Goal: Task Accomplishment & Management: Manage account settings

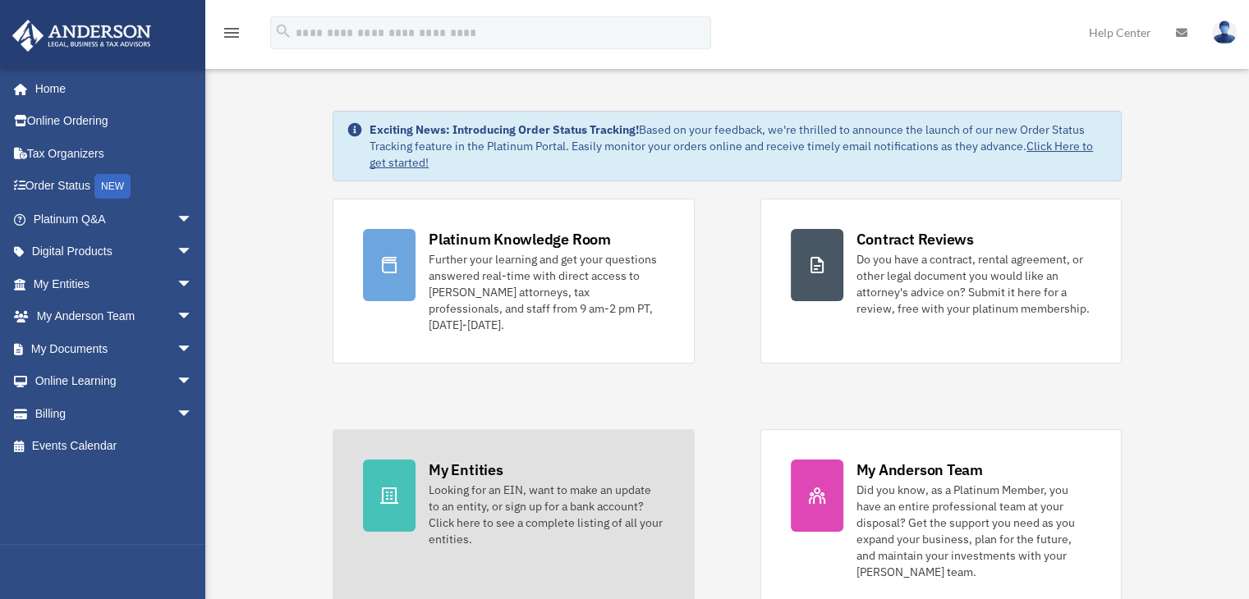
click at [450, 460] on div "My Entities" at bounding box center [466, 470] width 74 height 21
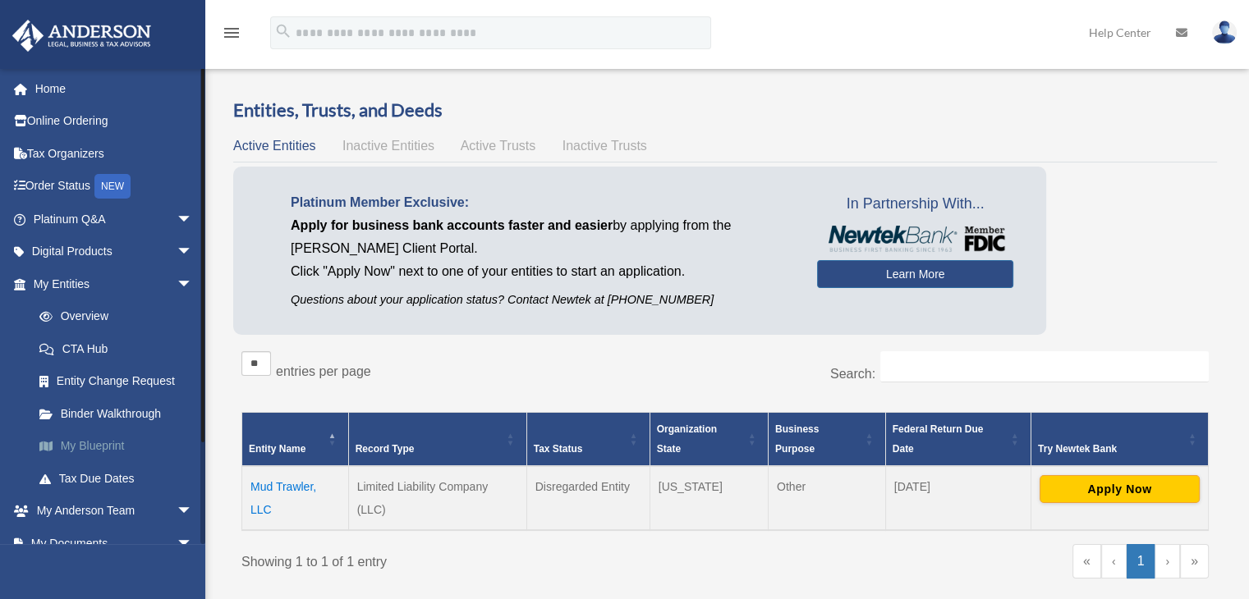
click at [108, 442] on link "My Blueprint" at bounding box center [120, 446] width 195 height 33
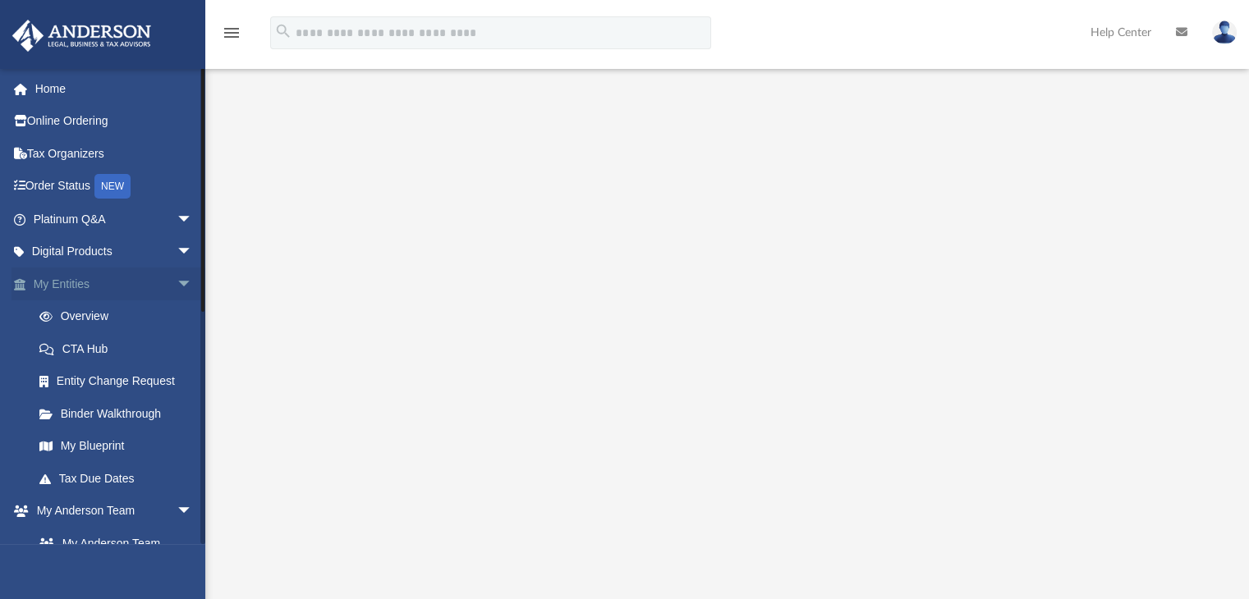
click at [177, 277] on span "arrow_drop_down" at bounding box center [193, 285] width 33 height 34
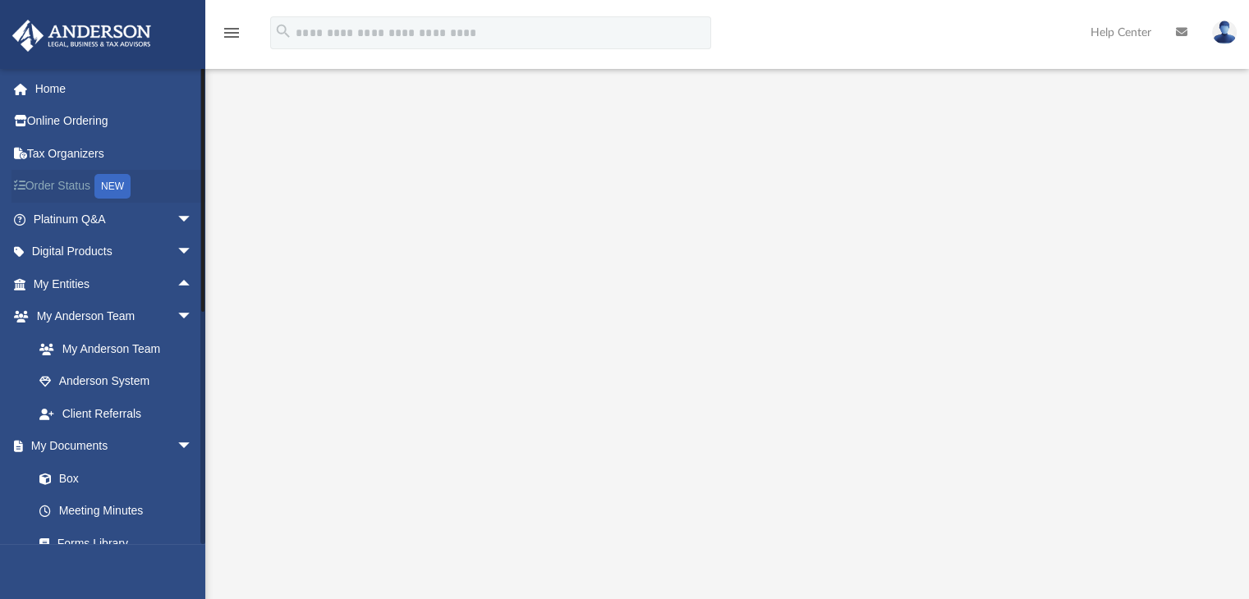
click at [82, 186] on link "Order Status NEW" at bounding box center [114, 187] width 206 height 34
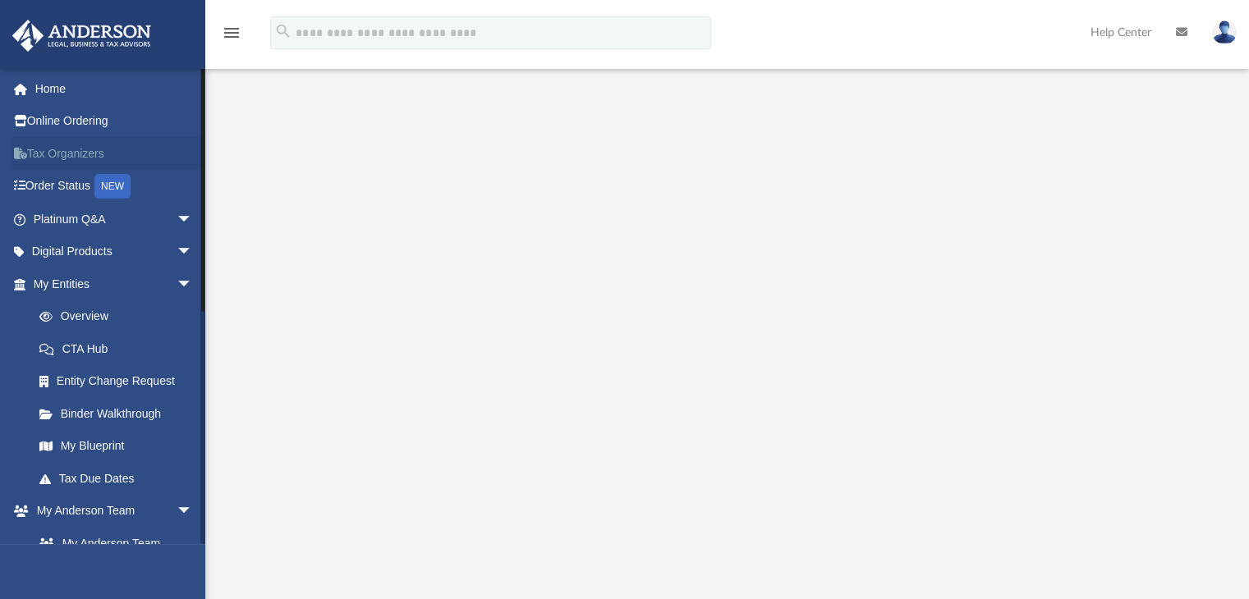
click at [84, 150] on link "Tax Organizers" at bounding box center [114, 153] width 206 height 33
click at [177, 282] on span "arrow_drop_down" at bounding box center [193, 285] width 33 height 34
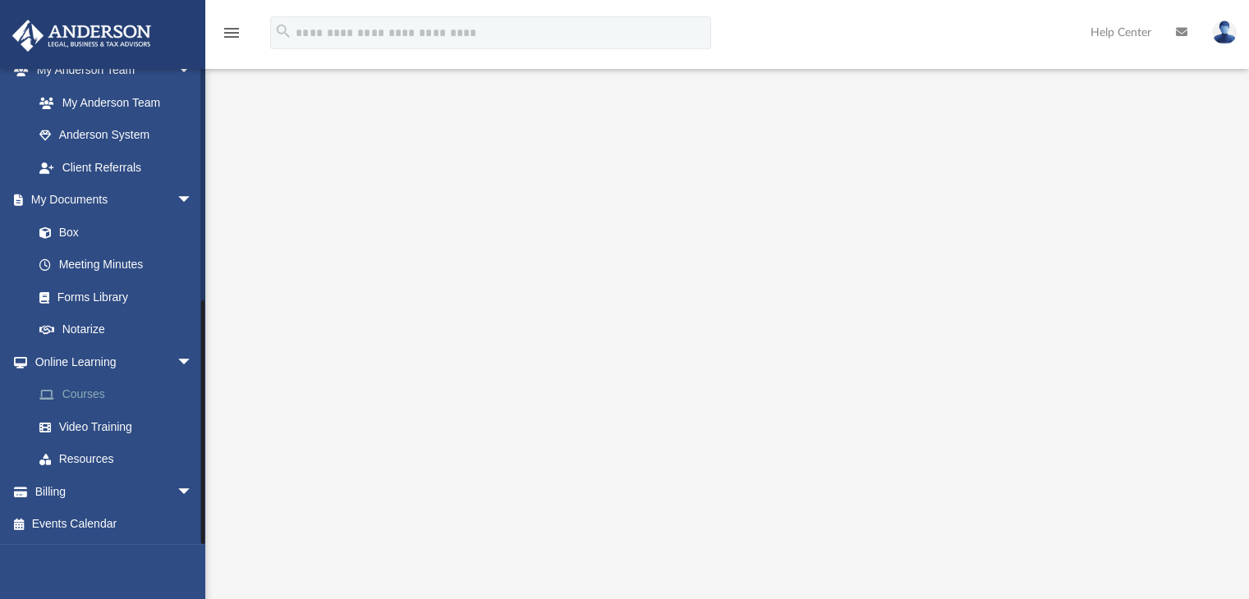
scroll to position [503, 0]
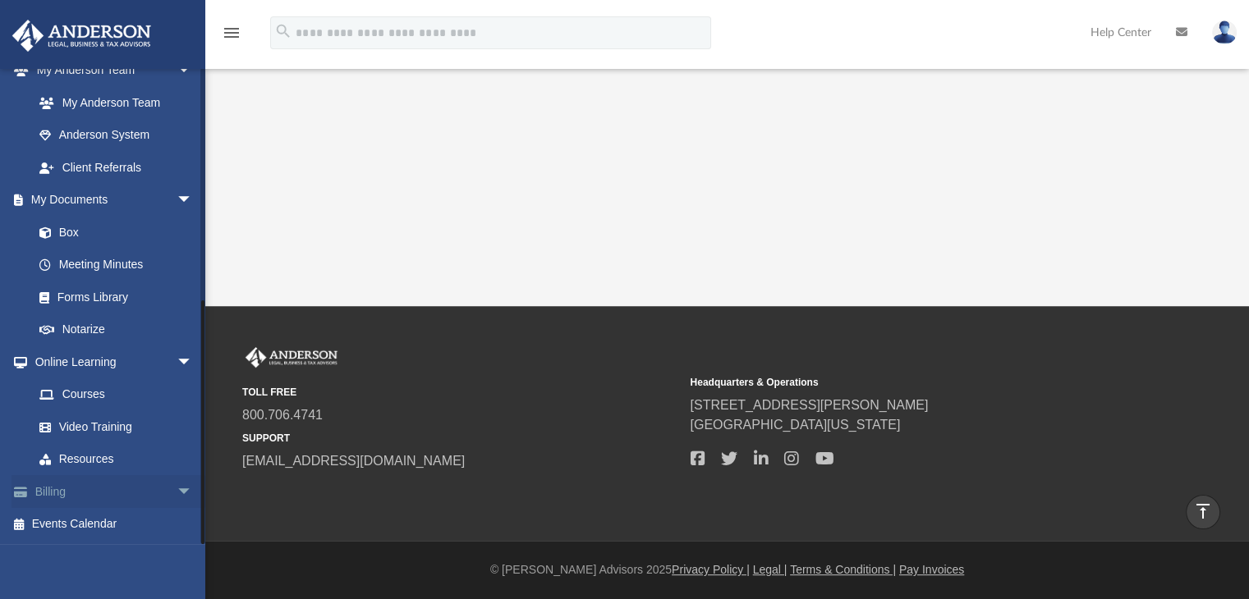
click at [51, 489] on link "Billing arrow_drop_down" at bounding box center [114, 491] width 206 height 33
click at [177, 485] on span "arrow_drop_down" at bounding box center [193, 492] width 33 height 34
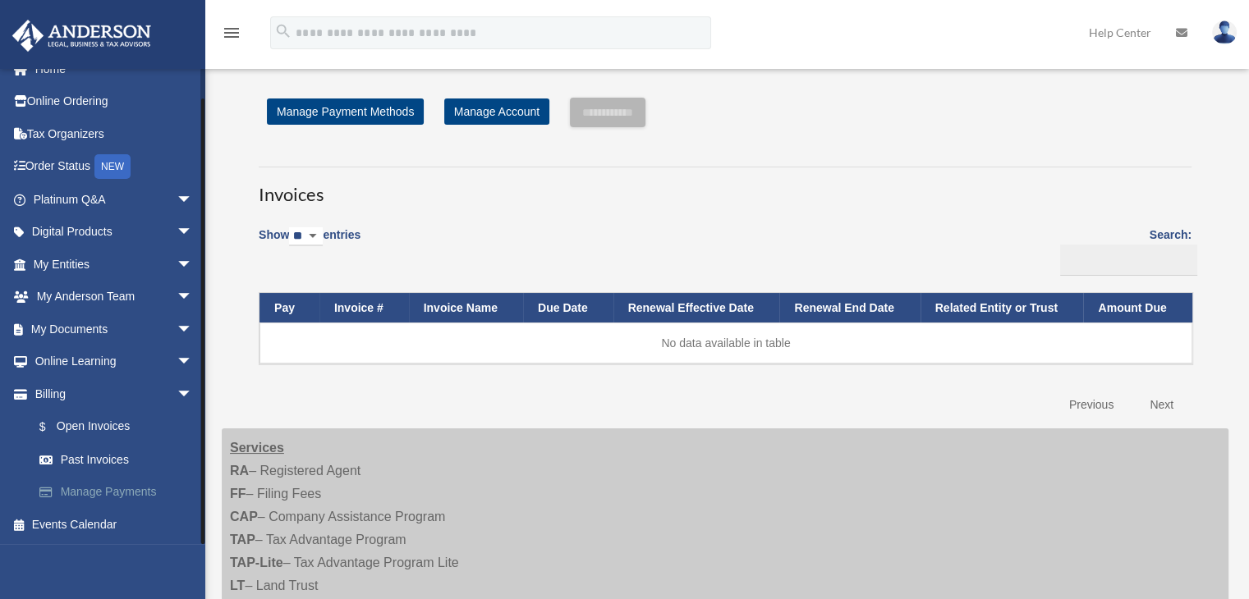
scroll to position [544, 0]
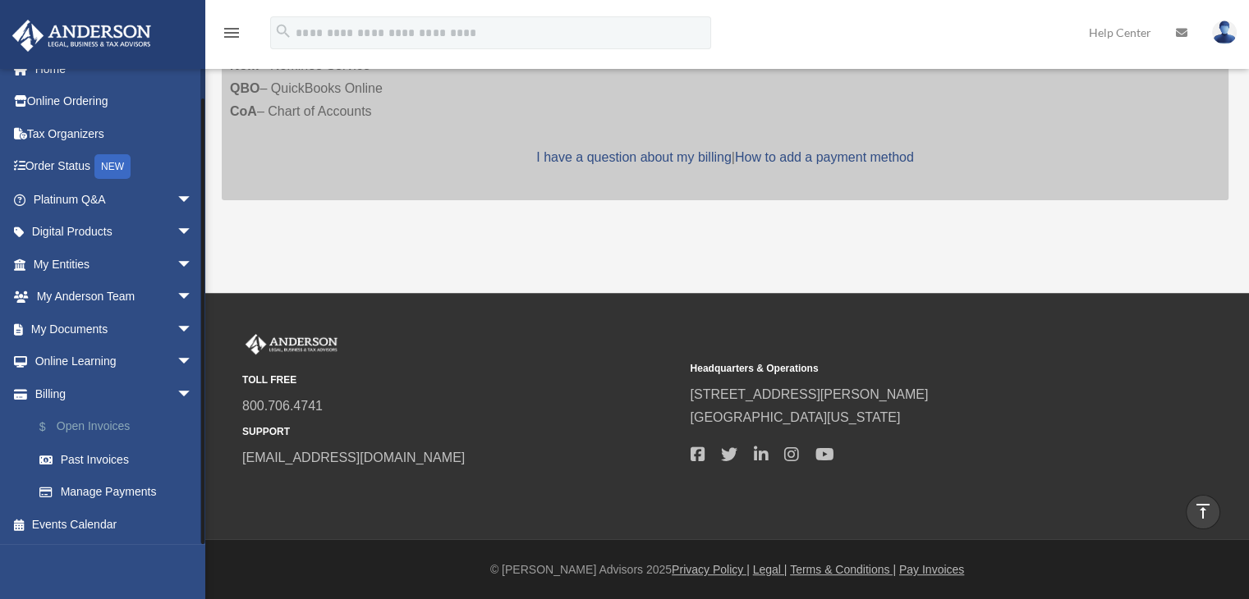
click at [117, 428] on link "$ Open Invoices" at bounding box center [120, 428] width 195 height 34
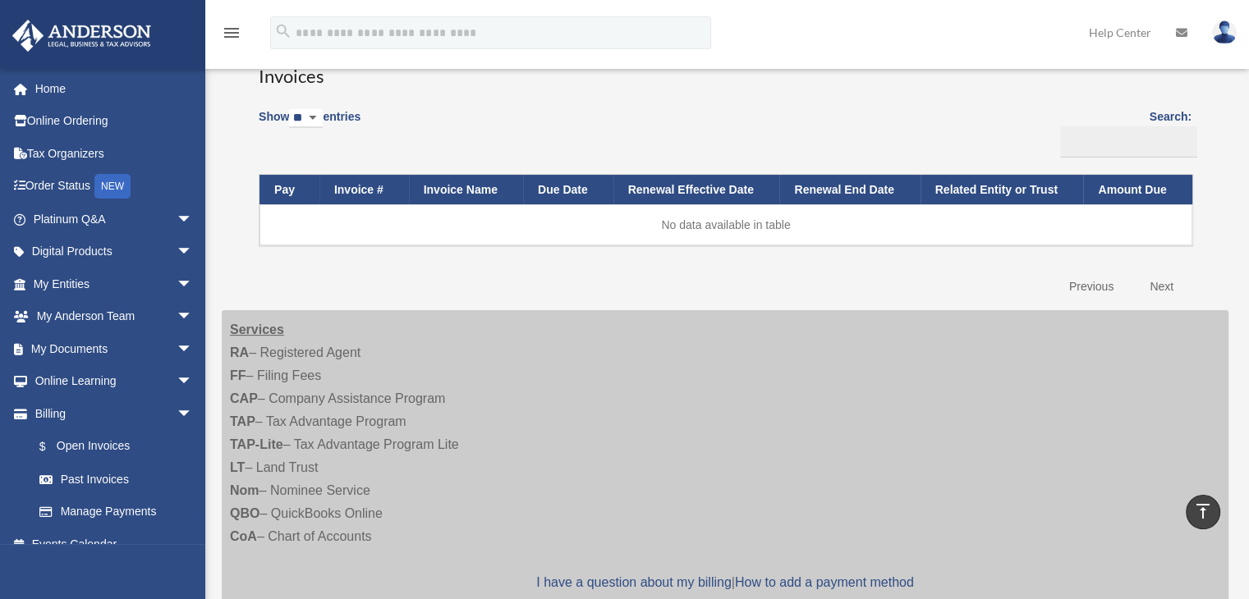
scroll to position [23, 0]
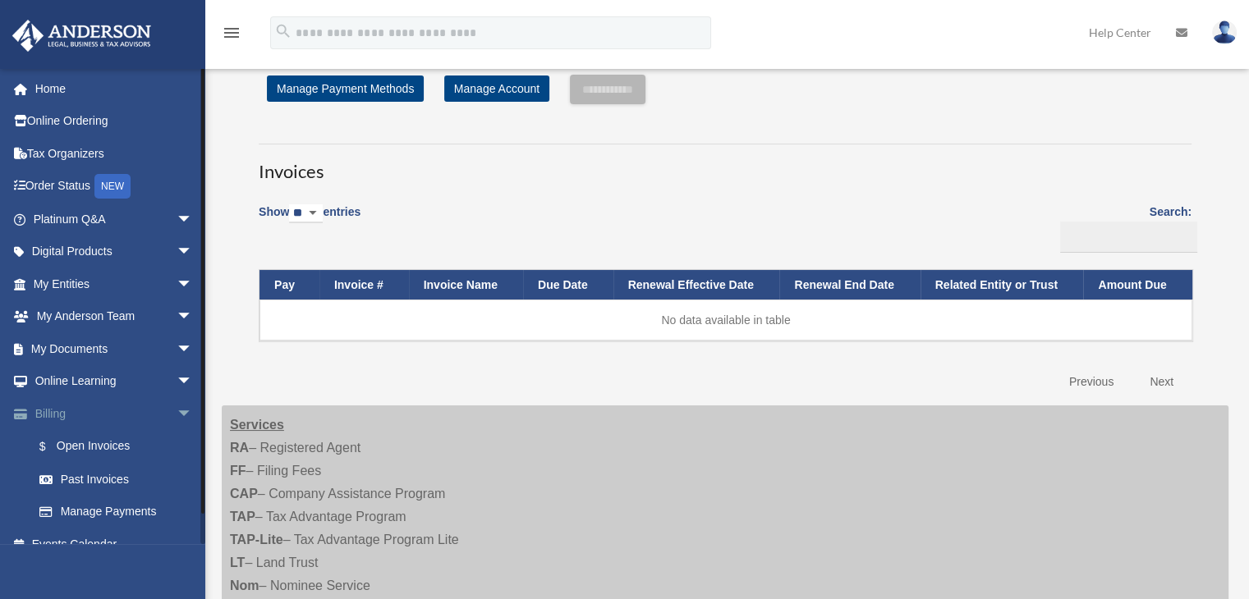
click at [177, 412] on span "arrow_drop_down" at bounding box center [193, 414] width 33 height 34
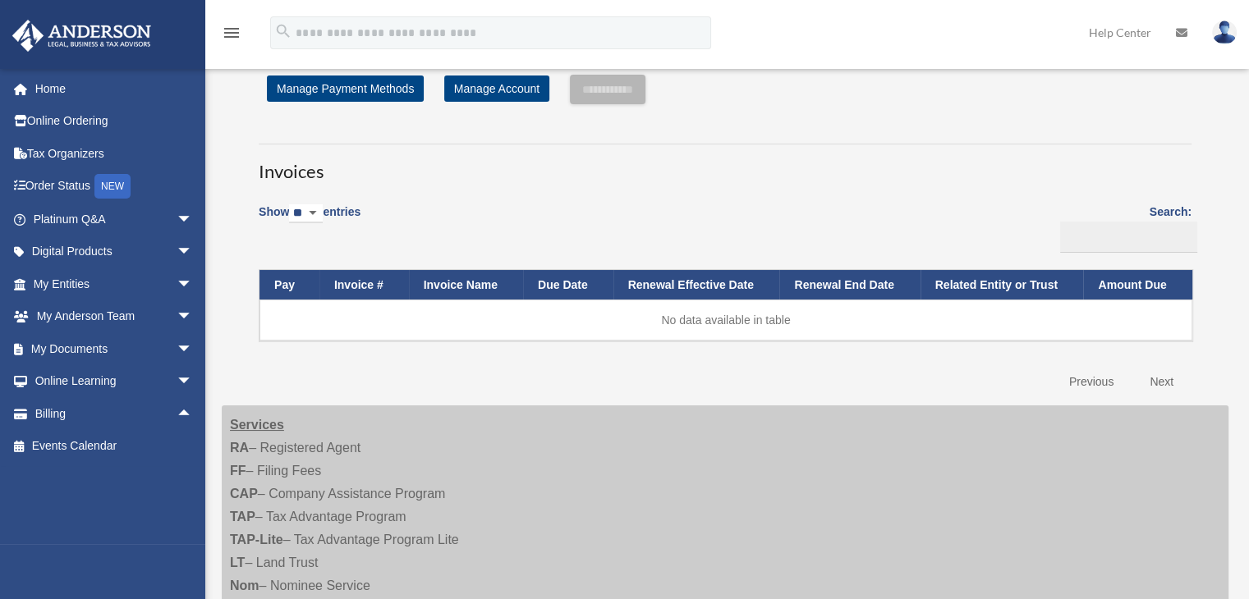
scroll to position [30, 0]
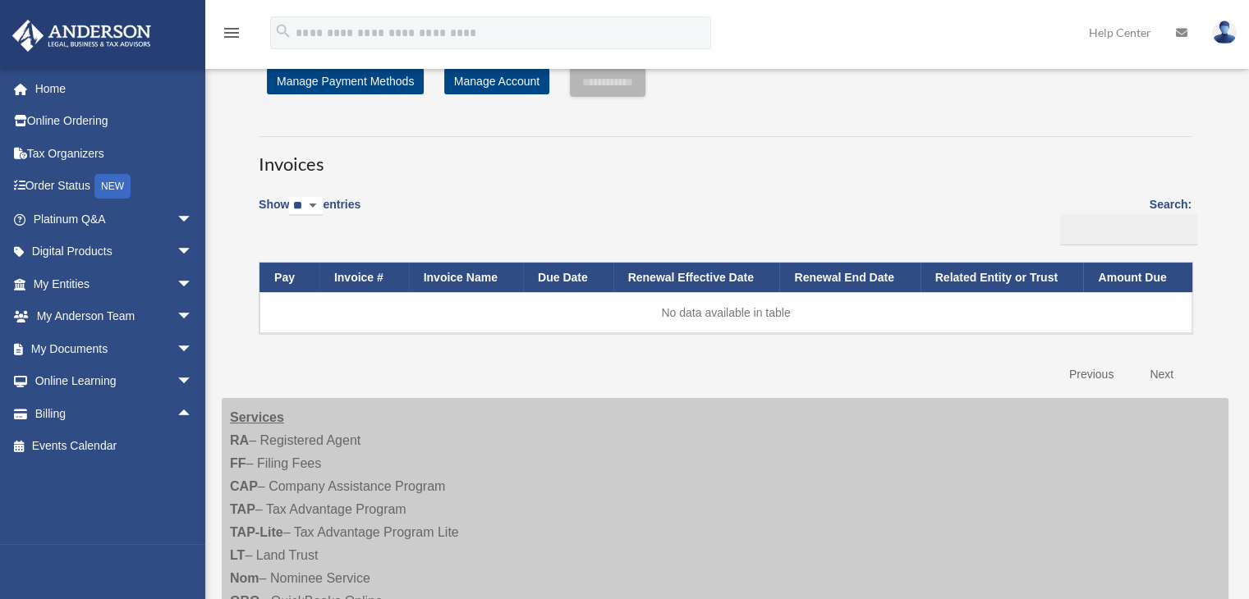
drag, startPoint x: 1246, startPoint y: 319, endPoint x: 1245, endPoint y: 338, distance: 18.1
click at [1245, 338] on div "**********" at bounding box center [727, 397] width 1044 height 717
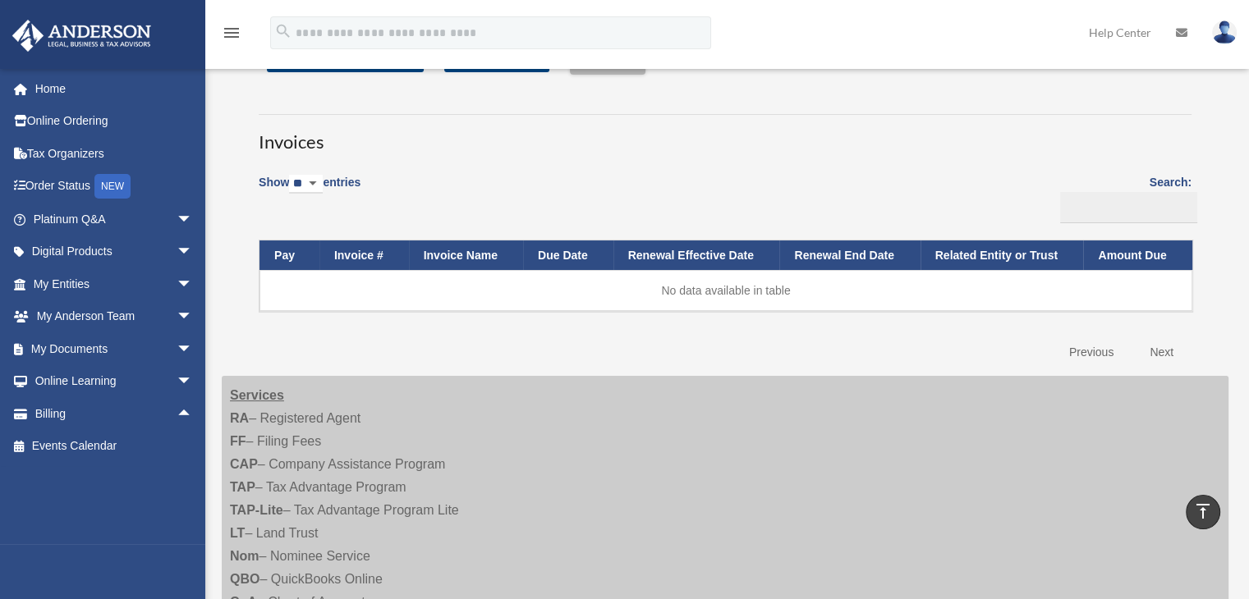
scroll to position [0, 0]
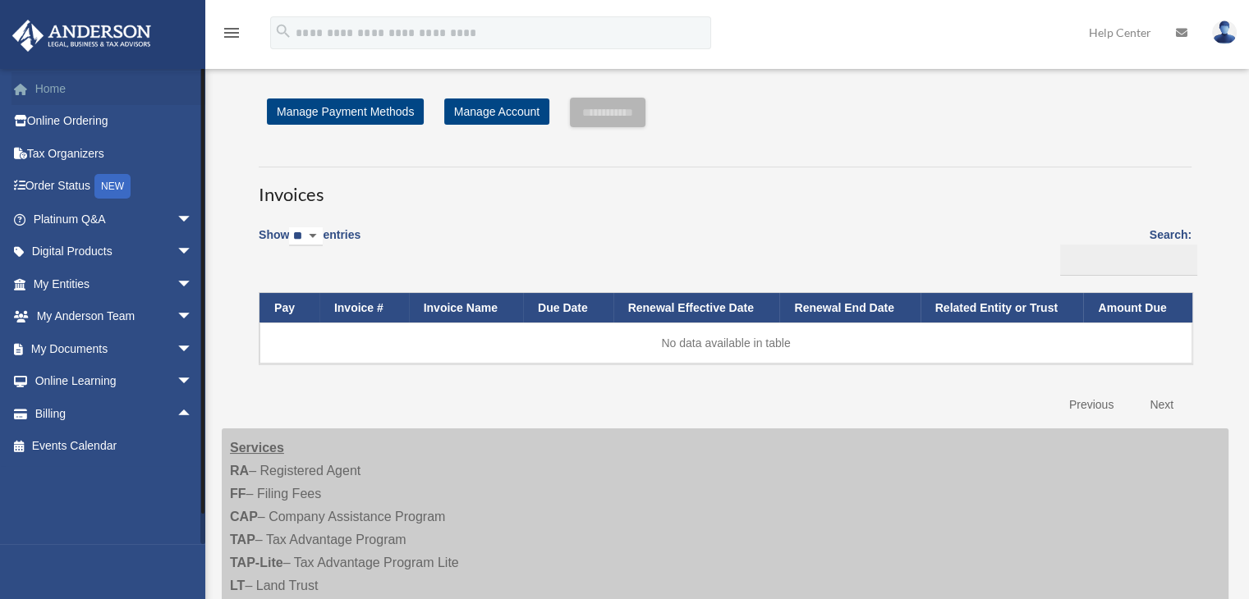
click at [56, 81] on link "Home" at bounding box center [114, 88] width 206 height 33
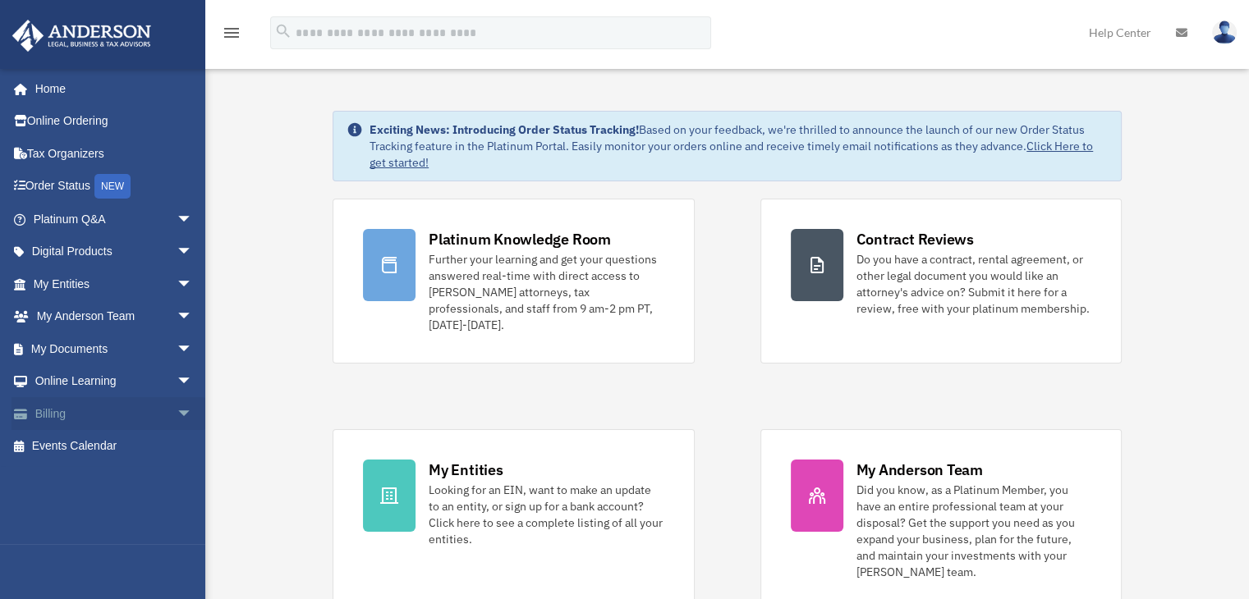
click at [177, 410] on span "arrow_drop_down" at bounding box center [193, 414] width 33 height 34
click at [122, 448] on link "$ Open Invoices" at bounding box center [120, 447] width 195 height 34
click at [103, 448] on link "$ Open Invoices" at bounding box center [120, 447] width 195 height 34
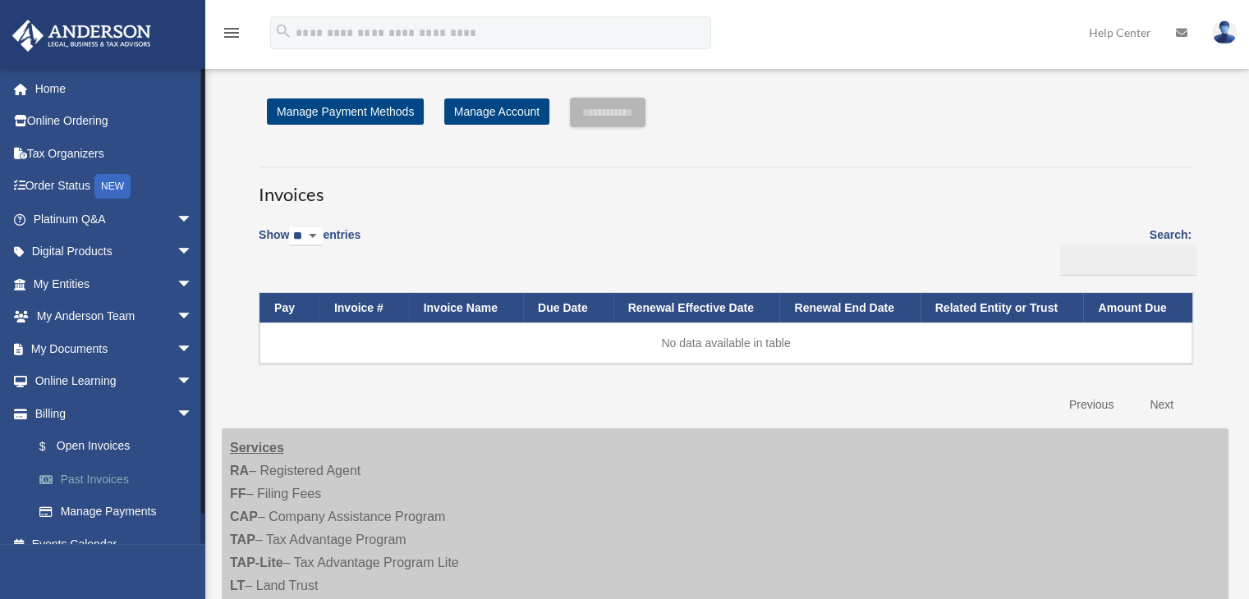
click at [108, 477] on link "Past Invoices" at bounding box center [120, 479] width 195 height 33
click at [106, 480] on link "Past Invoices" at bounding box center [120, 479] width 195 height 33
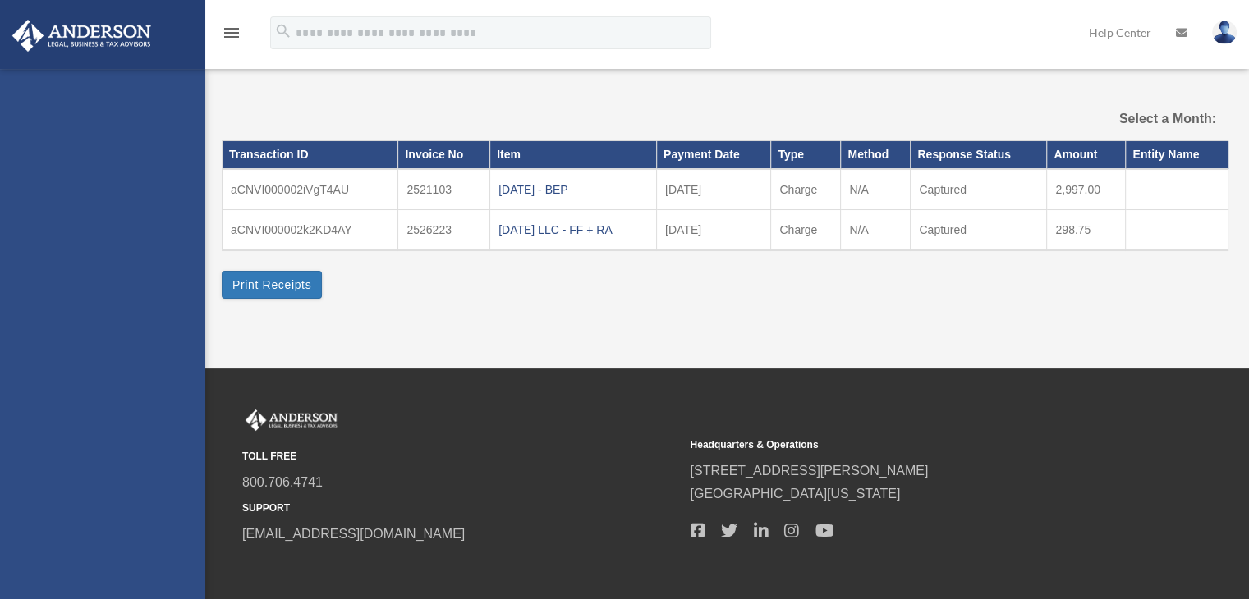
select select
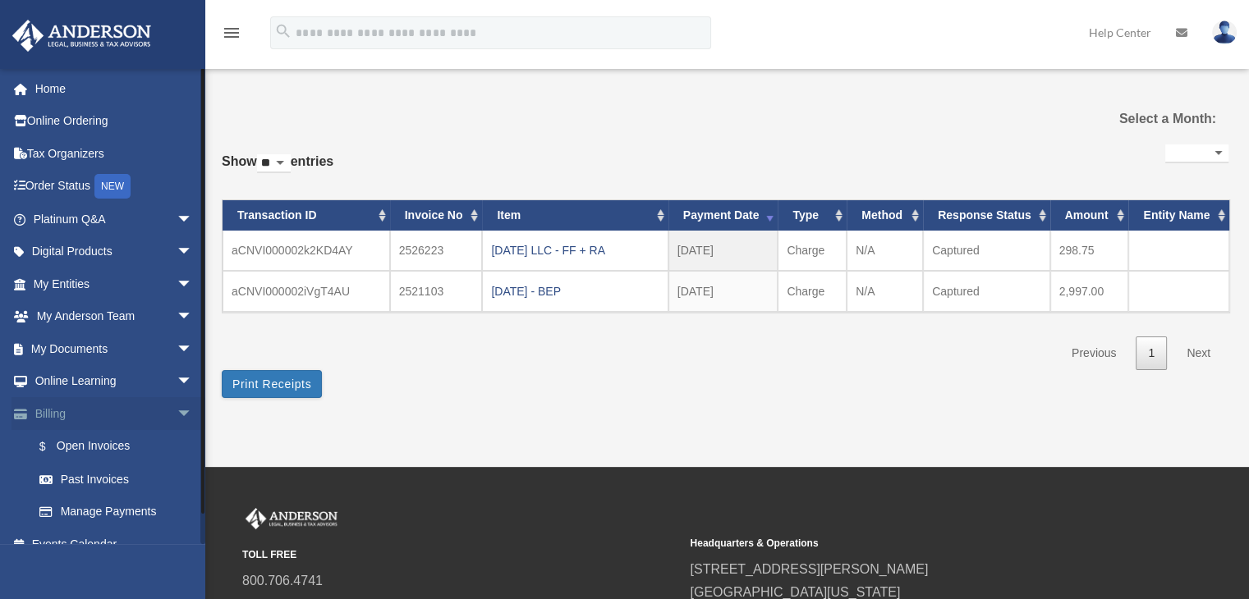
click at [177, 408] on span "arrow_drop_down" at bounding box center [193, 414] width 33 height 34
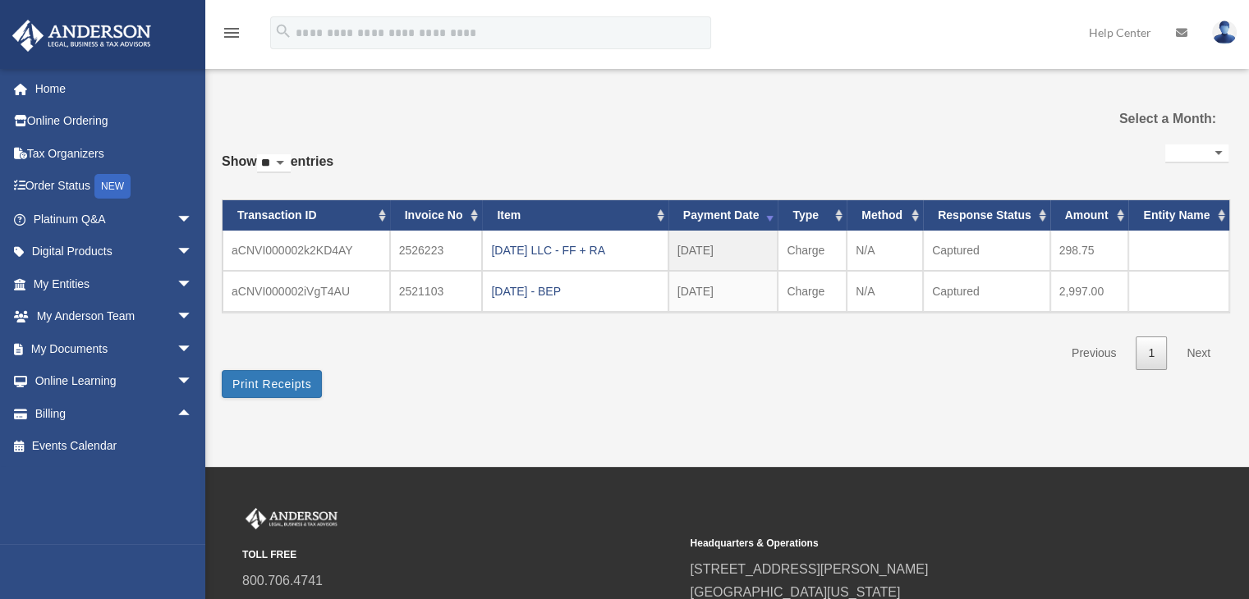
scroll to position [44, 0]
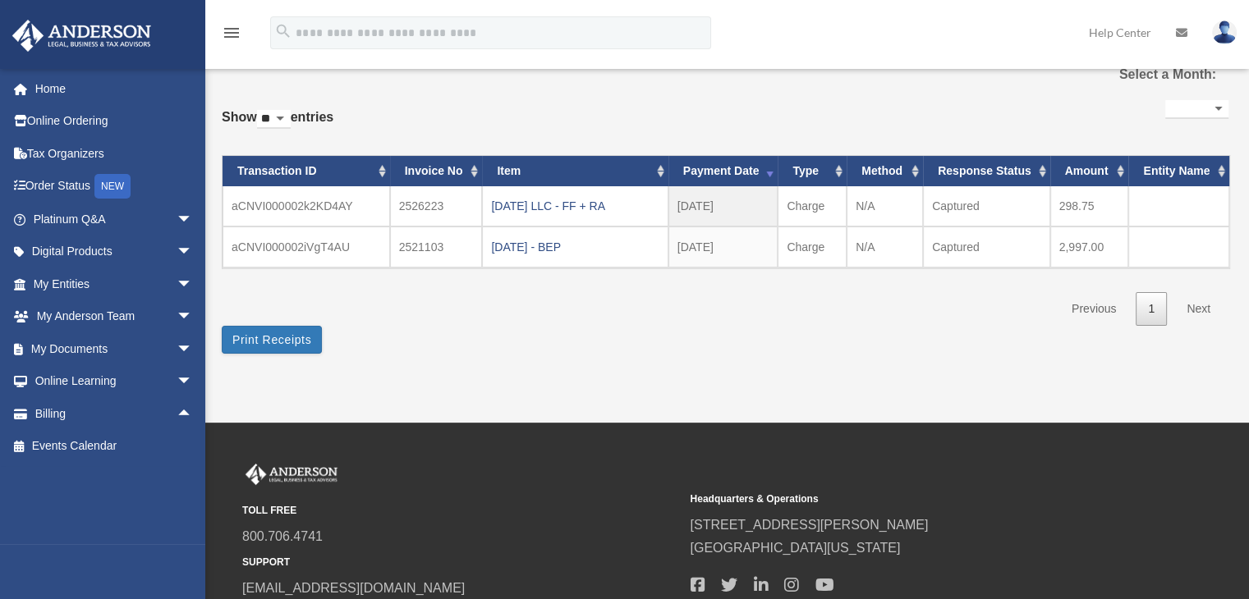
drag, startPoint x: 1243, startPoint y: 430, endPoint x: 1239, endPoint y: 457, distance: 27.4
click at [1241, 443] on div "TOLL FREE 800.706.4741 SUPPORT info@andersonadvisors.com Headquarters & Operati…" at bounding box center [624, 546] width 1249 height 247
click at [1239, 499] on div "TOLL FREE 800.706.4741 SUPPORT info@andersonadvisors.com Headquarters & Operati…" at bounding box center [727, 546] width 1044 height 165
drag, startPoint x: 1242, startPoint y: 514, endPoint x: 1261, endPoint y: 513, distance: 18.1
click at [1249, 513] on html "X Get a chance to win 6 months of Platinum for free just by filling out this su…" at bounding box center [624, 344] width 1249 height 776
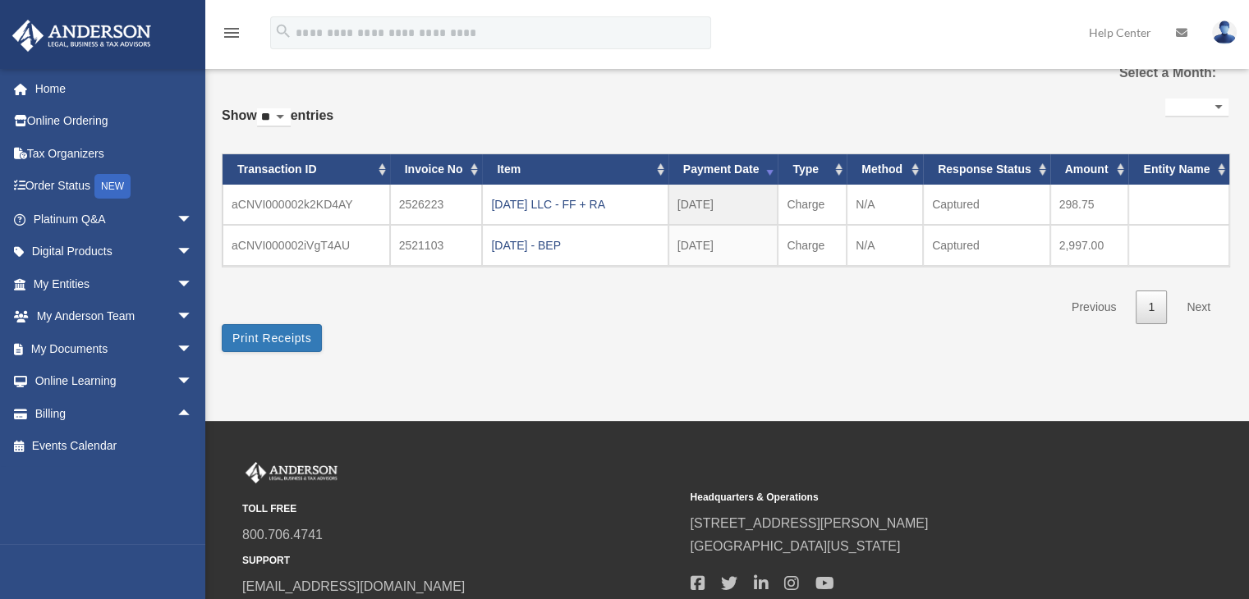
scroll to position [62, 0]
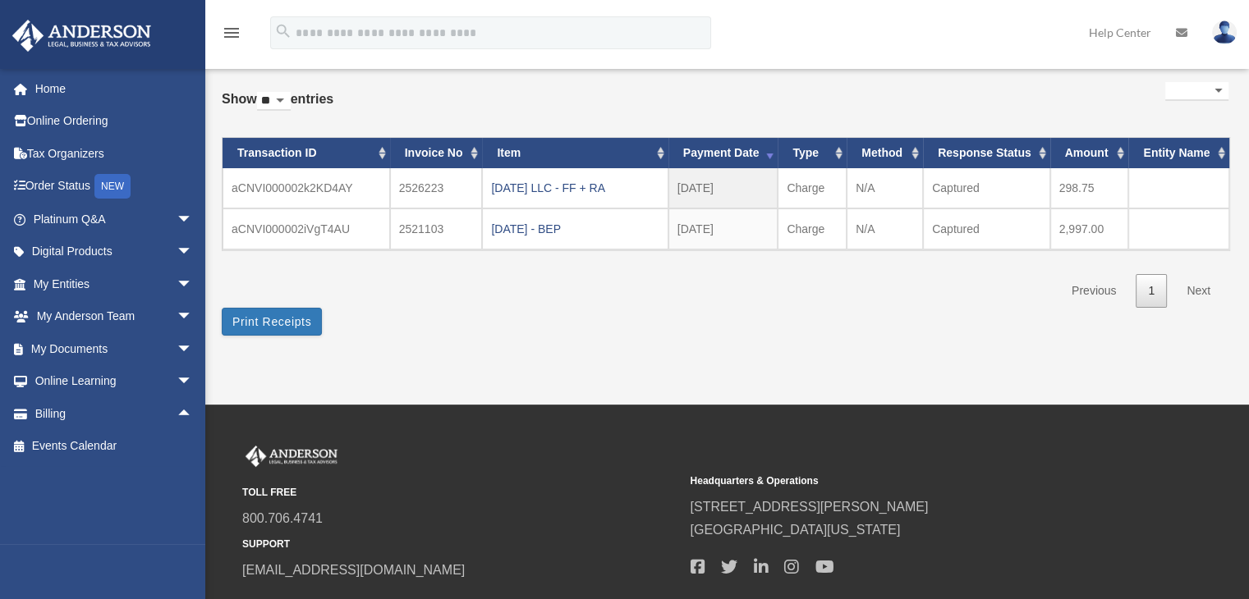
click at [1247, 519] on div "TOLL FREE 800.706.4741 SUPPORT info@andersonadvisors.com Headquarters & Operati…" at bounding box center [727, 528] width 1044 height 165
click at [1242, 565] on div "TOLL FREE 800.706.4741 SUPPORT info@andersonadvisors.com Headquarters & Operati…" at bounding box center [727, 528] width 1044 height 165
drag, startPoint x: 1242, startPoint y: 563, endPoint x: 1252, endPoint y: 528, distance: 35.9
click at [1243, 556] on div "TOLL FREE 800.706.4741 SUPPORT info@andersonadvisors.com Headquarters & Operati…" at bounding box center [727, 528] width 1044 height 165
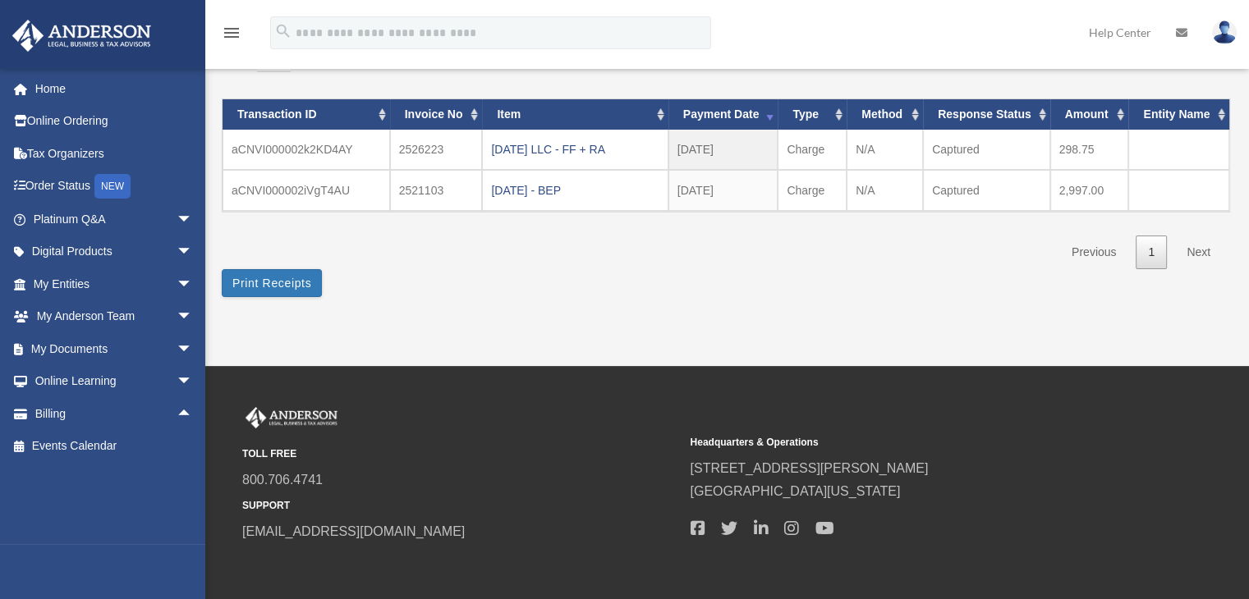
scroll to position [67, 0]
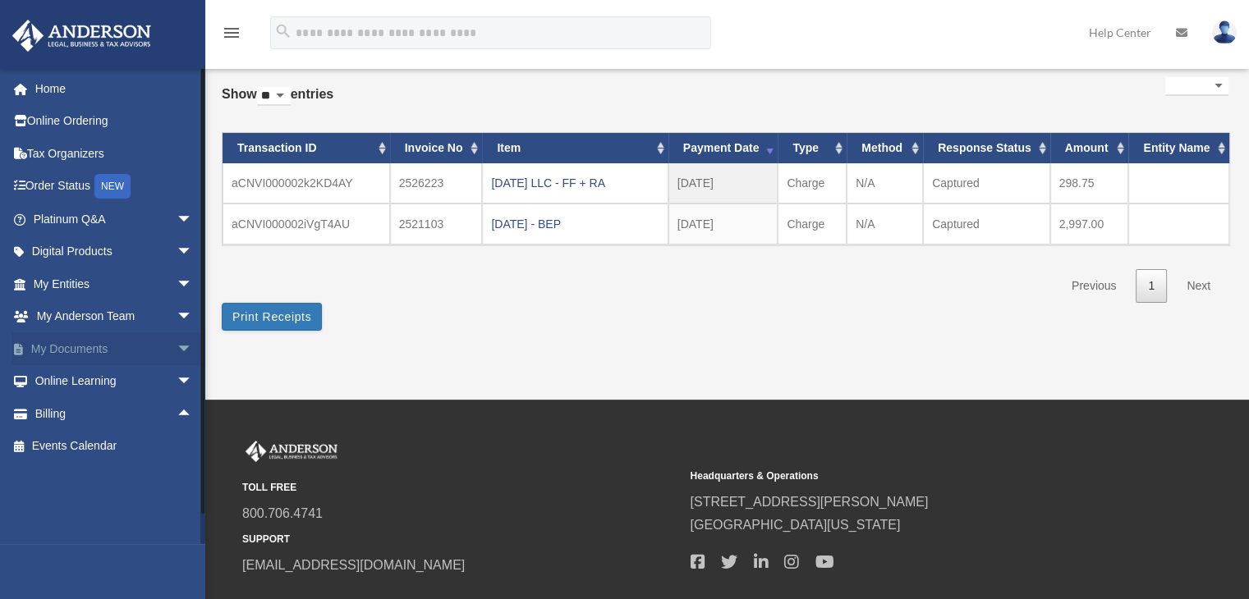
click at [85, 349] on link "My Documents arrow_drop_down" at bounding box center [114, 349] width 206 height 33
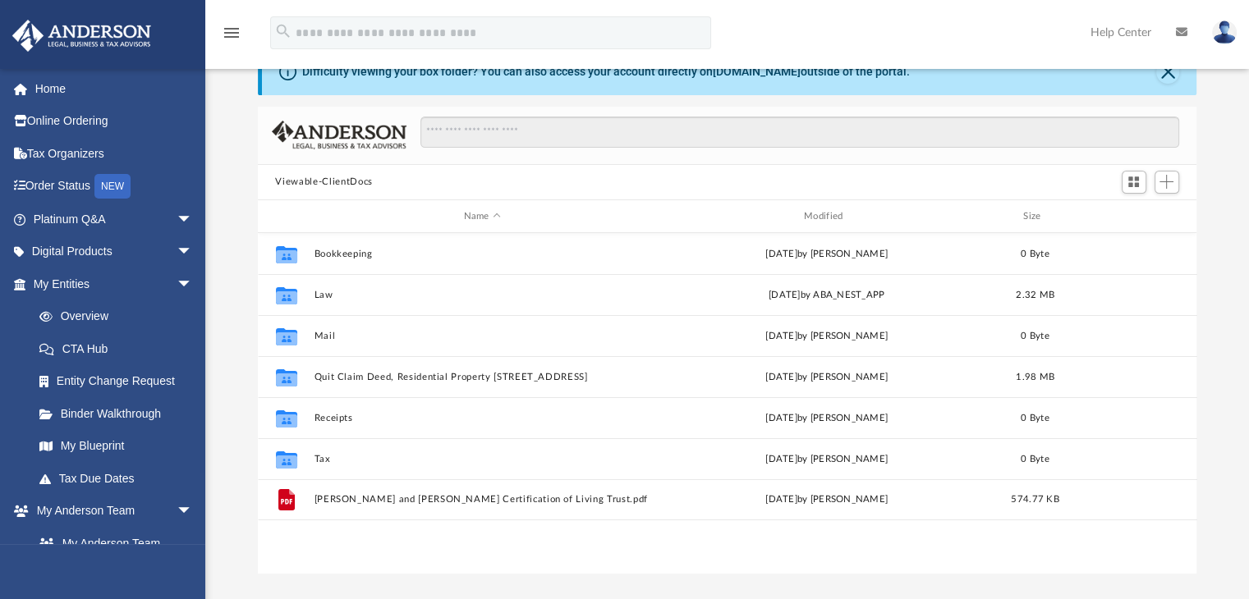
scroll to position [64, 0]
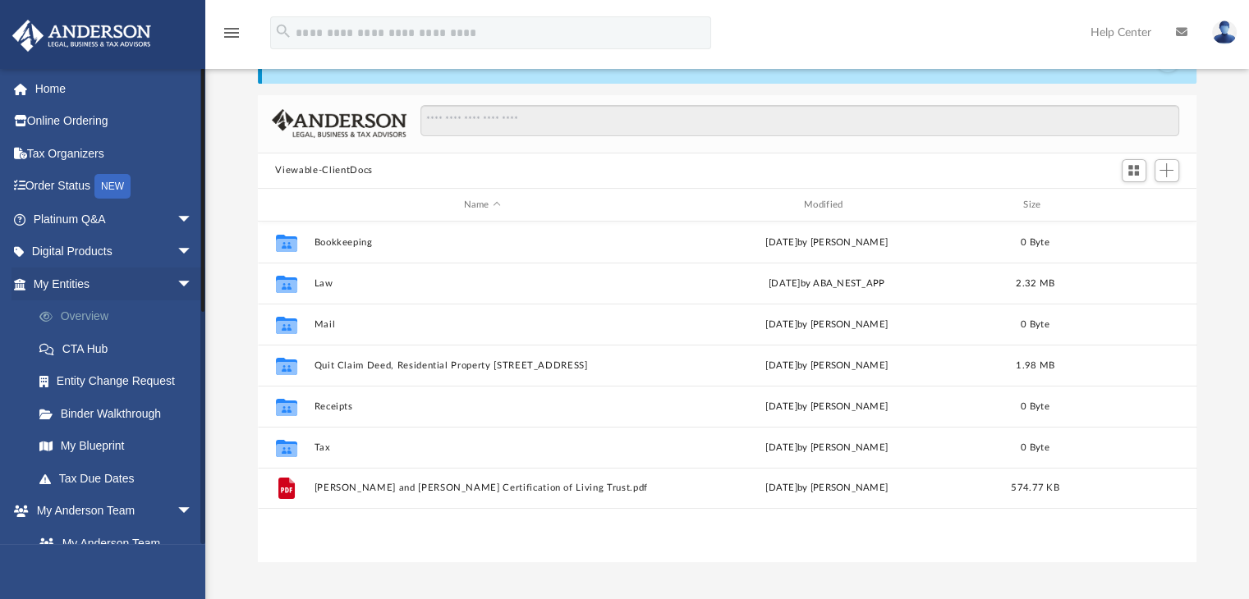
click at [94, 316] on link "Overview" at bounding box center [120, 317] width 195 height 33
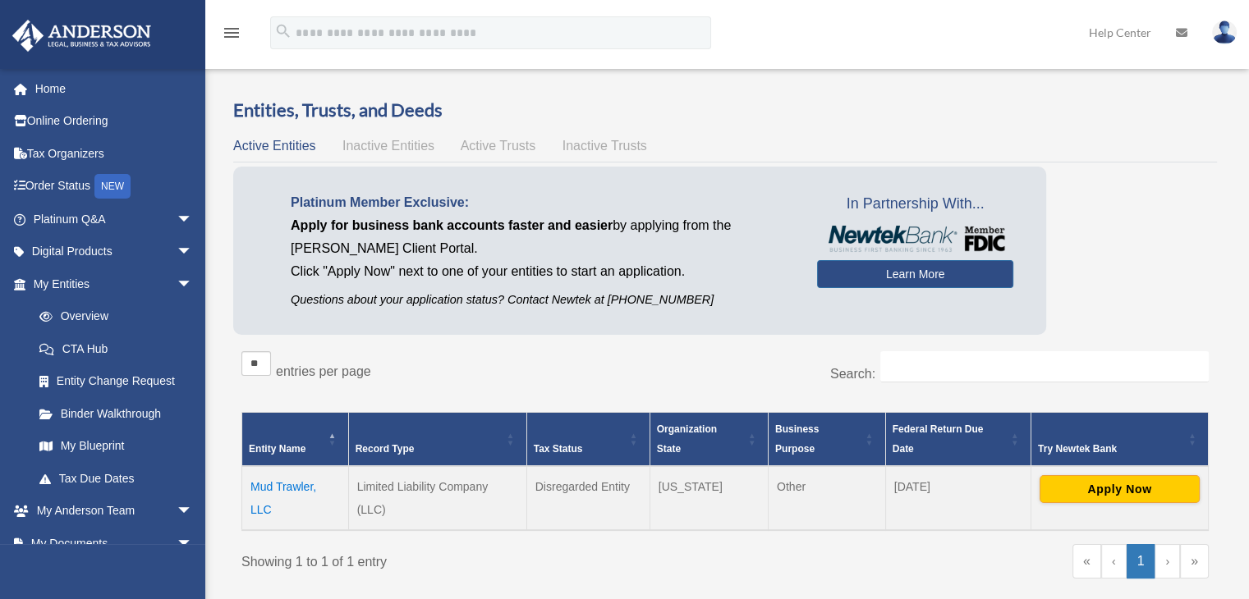
click at [1231, 221] on div "Entities, Trusts, and Deeds Active Entities Inactive Entities Active Trusts Ina…" at bounding box center [724, 350] width 1031 height 505
click at [177, 283] on span "arrow_drop_down" at bounding box center [193, 285] width 33 height 34
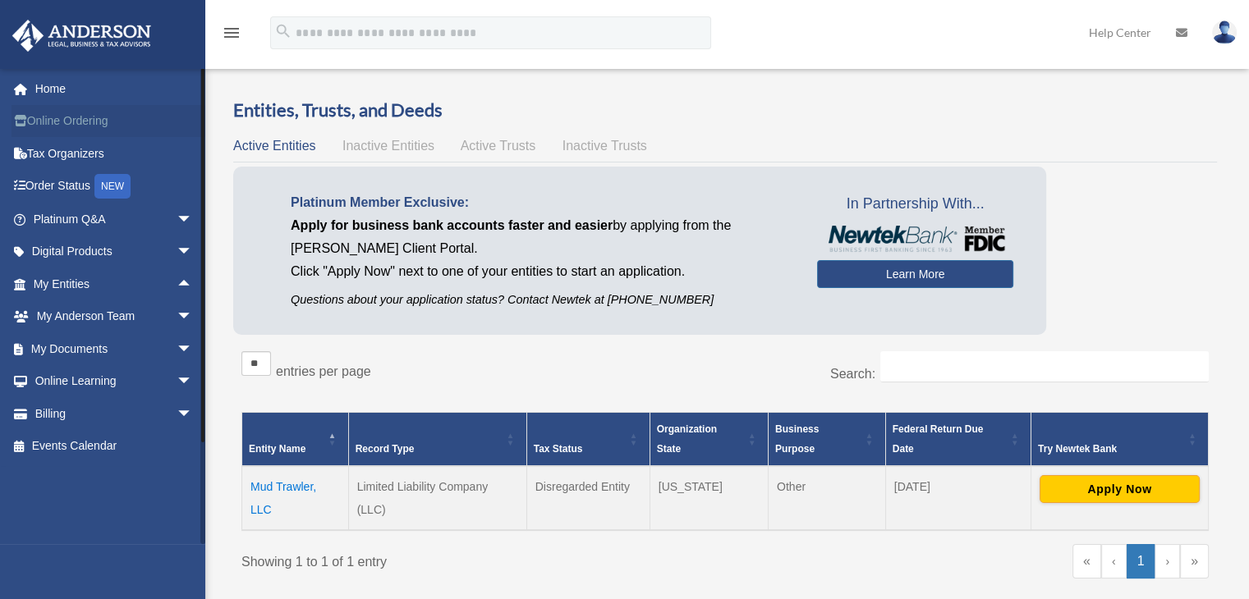
click at [84, 122] on link "Online Ordering" at bounding box center [114, 121] width 206 height 33
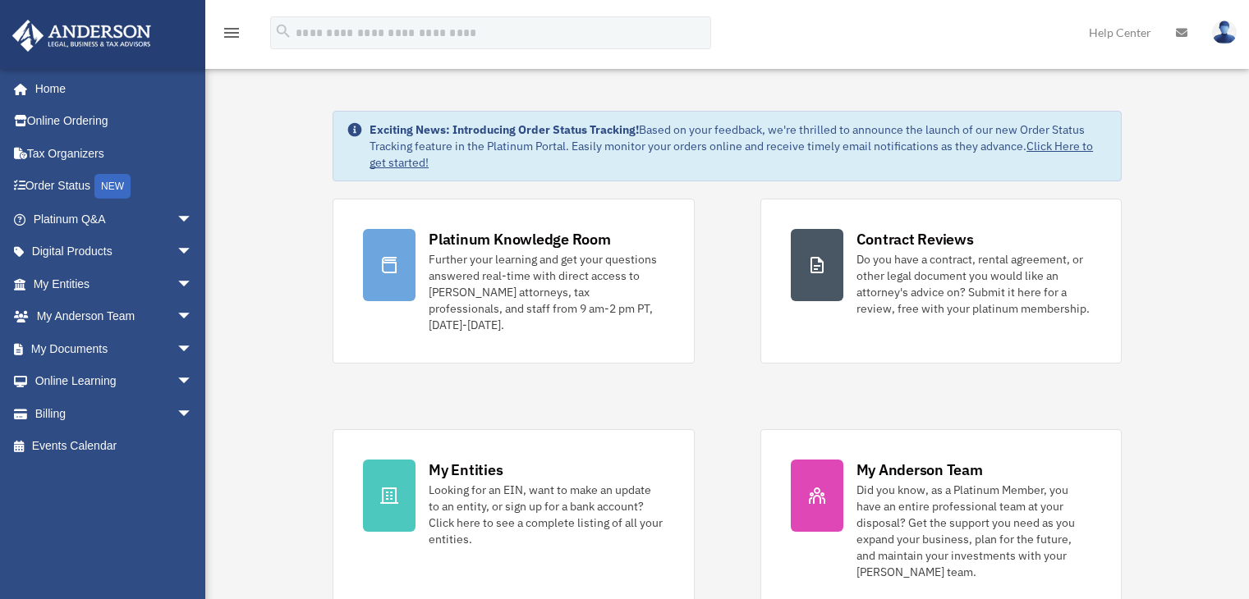
scroll to position [1067, 0]
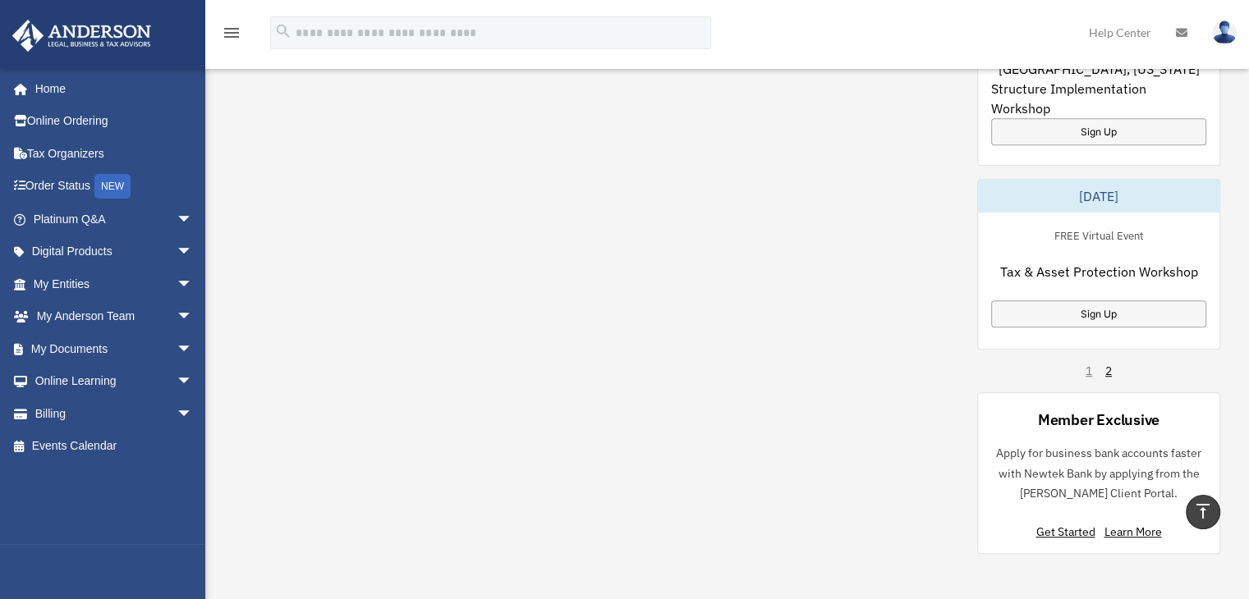
click at [1224, 32] on img at bounding box center [1224, 33] width 25 height 24
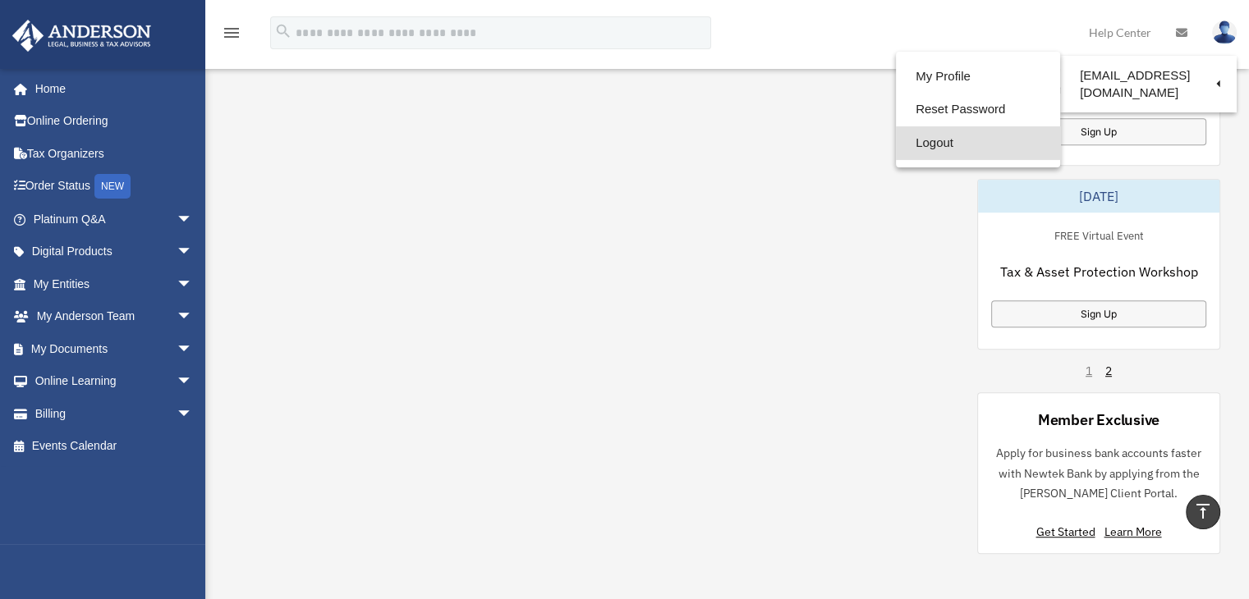
click at [921, 145] on link "Logout" at bounding box center [978, 143] width 164 height 34
